Goal: Check status: Check status

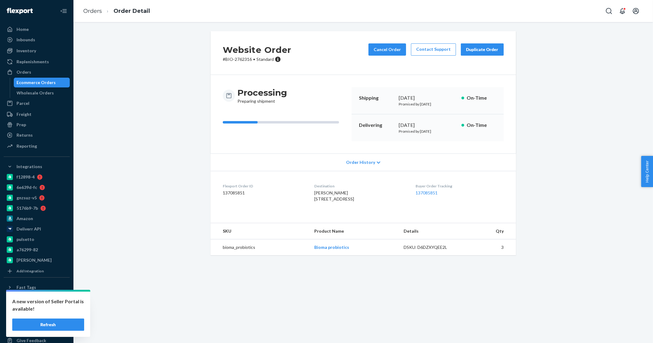
click at [95, 7] on ol "Orders Order Detail" at bounding box center [116, 11] width 76 height 18
click at [95, 7] on li "Orders" at bounding box center [92, 11] width 19 height 8
click at [95, 8] on link "Orders" at bounding box center [92, 11] width 19 height 7
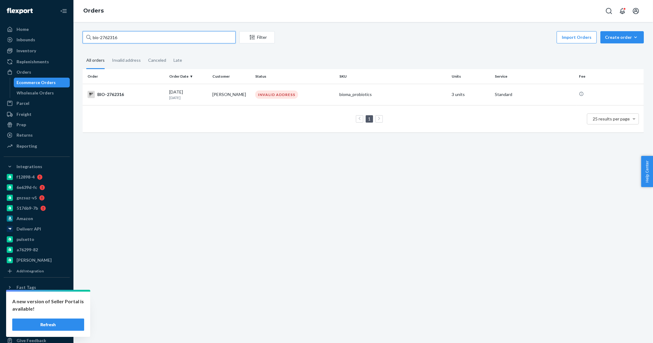
click at [136, 36] on input "bio-2762316" at bounding box center [159, 37] width 153 height 12
type input "bio-2657302"
click at [206, 95] on td "[DATE] [DATE]" at bounding box center [188, 94] width 43 height 21
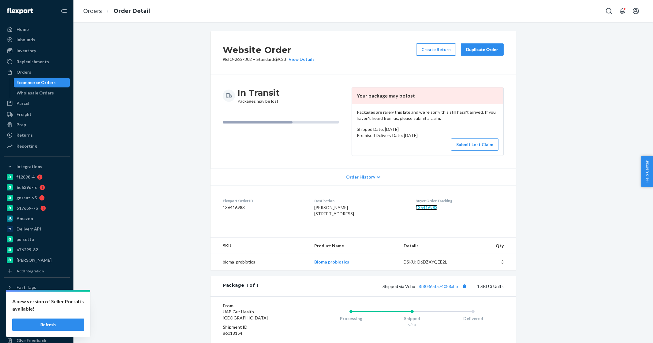
click at [431, 205] on link "136416983" at bounding box center [426, 207] width 22 height 5
click at [94, 10] on link "Orders" at bounding box center [92, 11] width 19 height 7
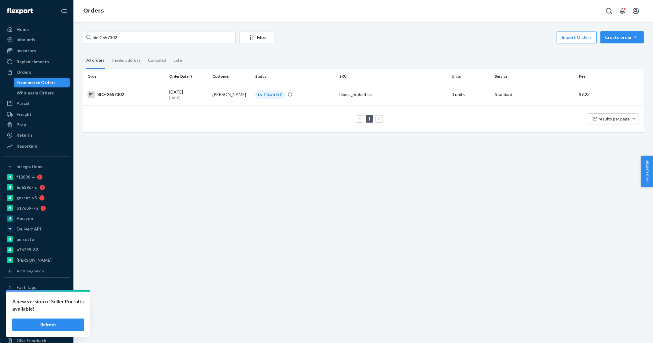
click at [141, 43] on div "bio-2657302 Filter Import Orders Create order Ecommerce order Removal order" at bounding box center [363, 38] width 561 height 14
click at [143, 38] on input "bio-2657302" at bounding box center [159, 37] width 153 height 12
type input "bio-2746559"
click at [188, 92] on div "[DATE] [DATE]" at bounding box center [188, 94] width 38 height 11
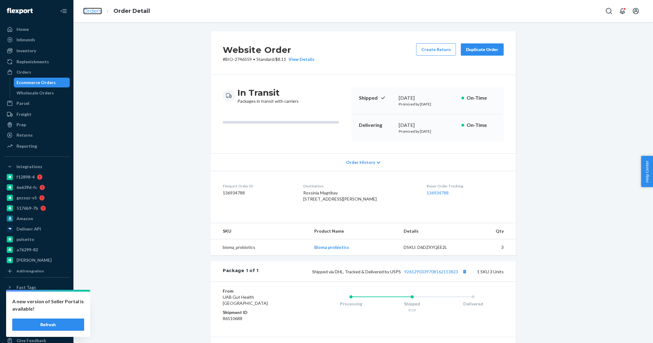
click at [93, 9] on link "Orders" at bounding box center [92, 11] width 19 height 7
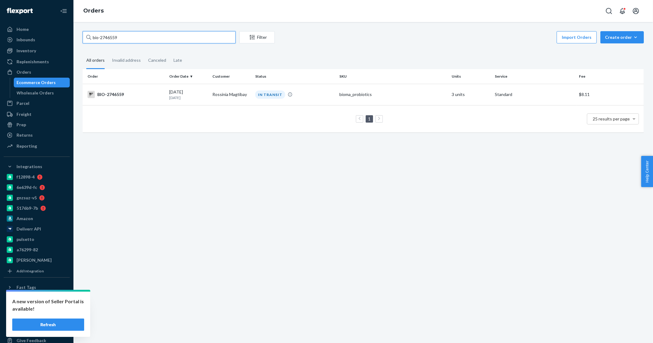
click at [135, 37] on input "bio-2746559" at bounding box center [159, 37] width 153 height 12
type input "bio-2746670"
click at [216, 84] on td "[PERSON_NAME]" at bounding box center [231, 94] width 43 height 21
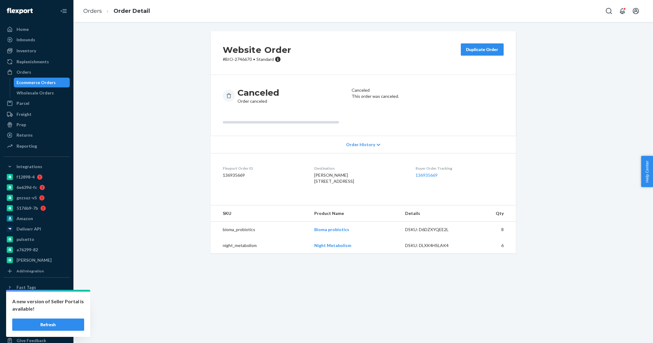
click at [90, 6] on ol "Orders Order Detail" at bounding box center [116, 11] width 76 height 18
click at [95, 13] on link "Orders" at bounding box center [92, 11] width 19 height 7
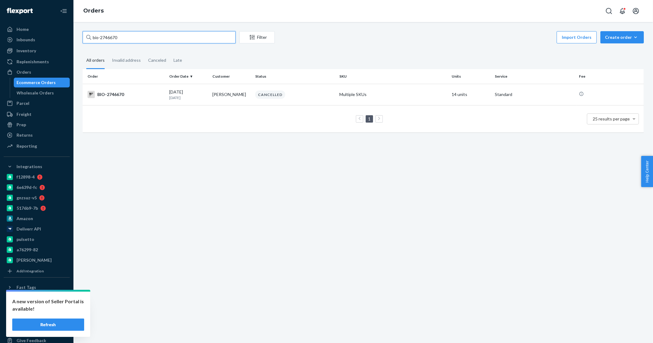
click at [129, 33] on input "bio-2746670" at bounding box center [159, 37] width 153 height 12
type input "bio-2658086"
click at [178, 89] on div "[DATE] [DATE]" at bounding box center [188, 94] width 38 height 11
